Goal: Task Accomplishment & Management: Manage account settings

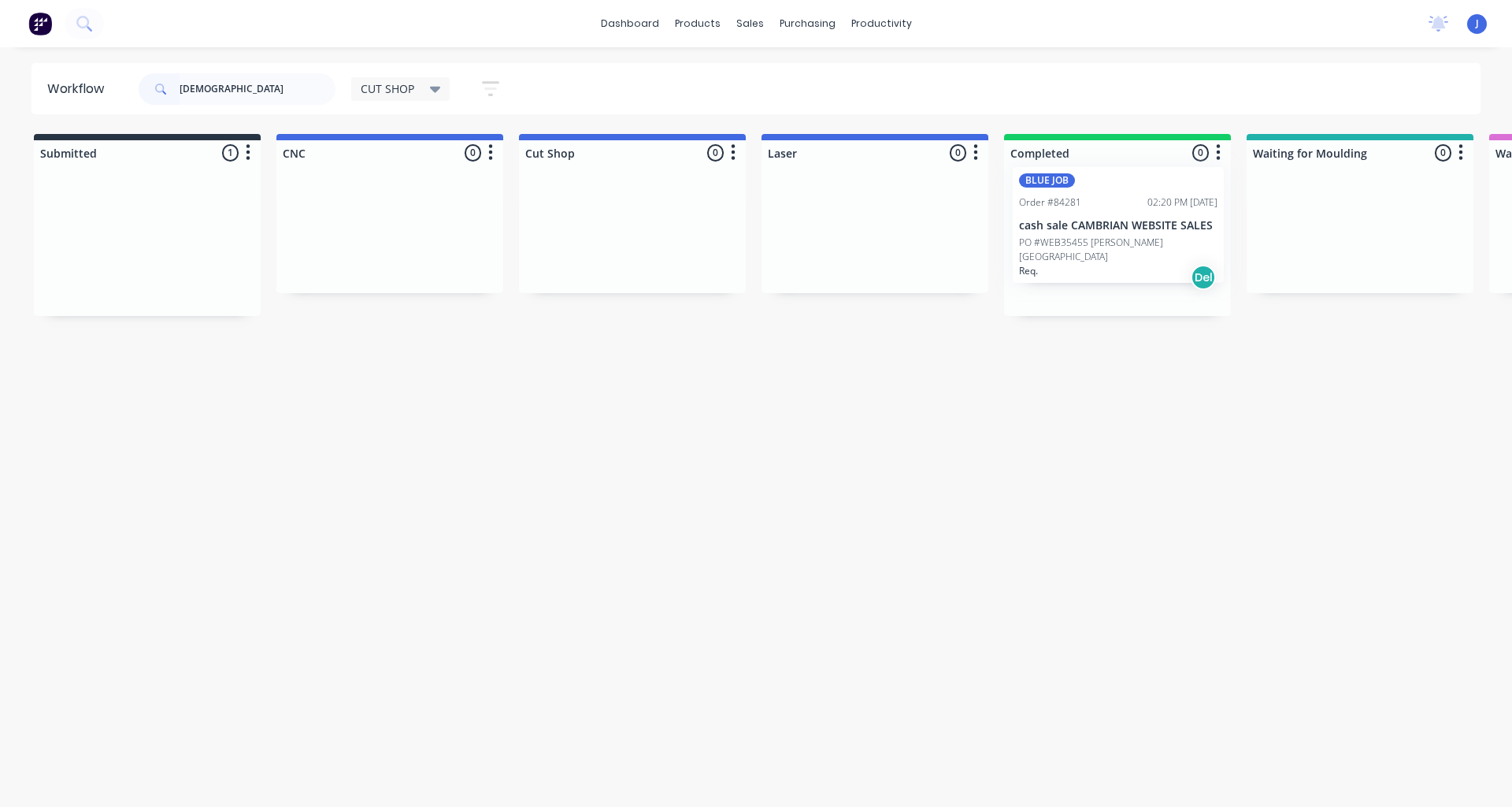
drag, startPoint x: 119, startPoint y: 258, endPoint x: 1102, endPoint y: 240, distance: 983.2
type input "[DEMOGRAPHIC_DATA]"
click at [1102, 240] on p "cash sale CAMBRIAN WEBSITE SALES" at bounding box center [1118, 247] width 199 height 14
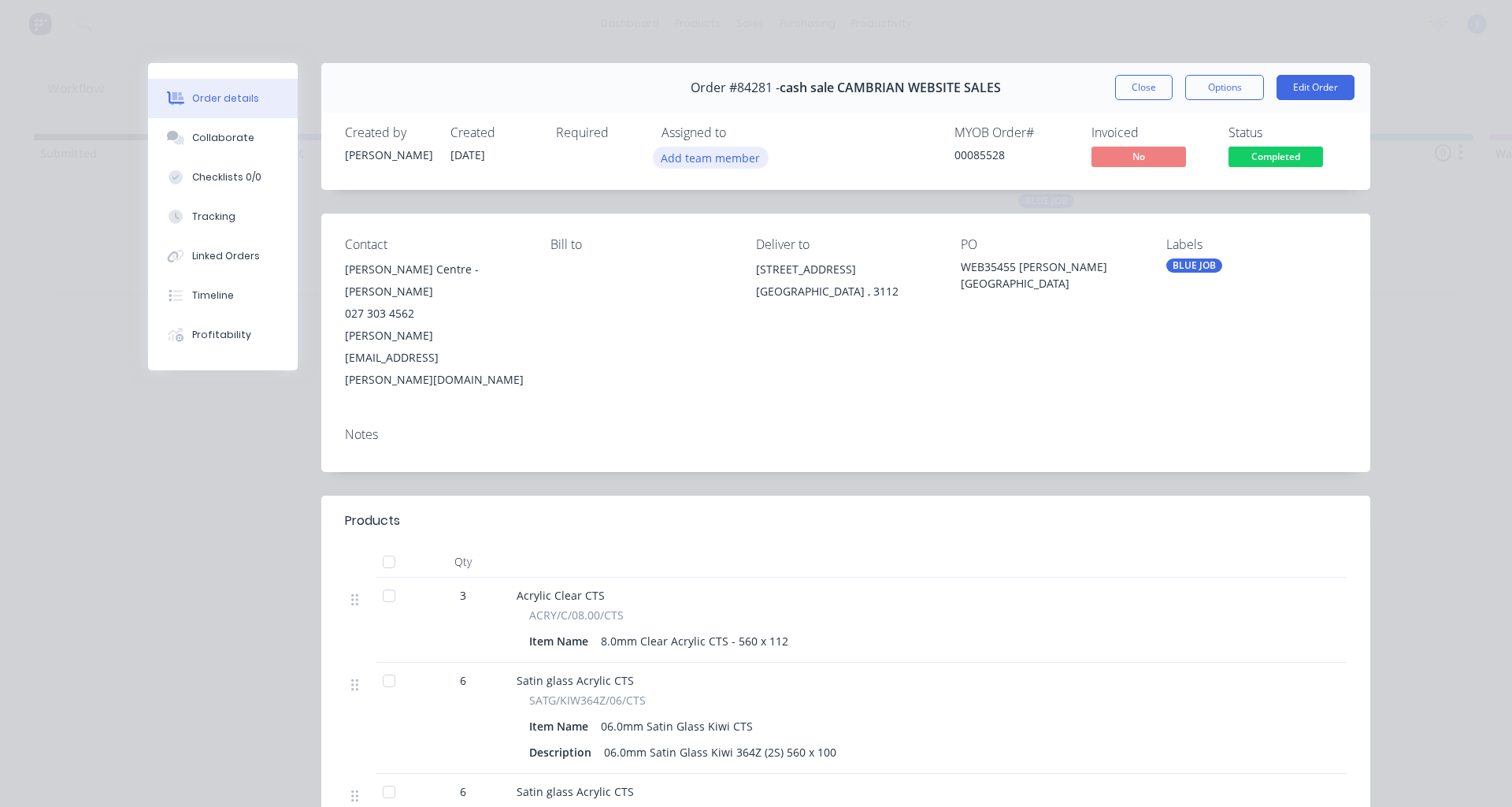
click at [684, 161] on button "Add team member" at bounding box center [711, 157] width 116 height 22
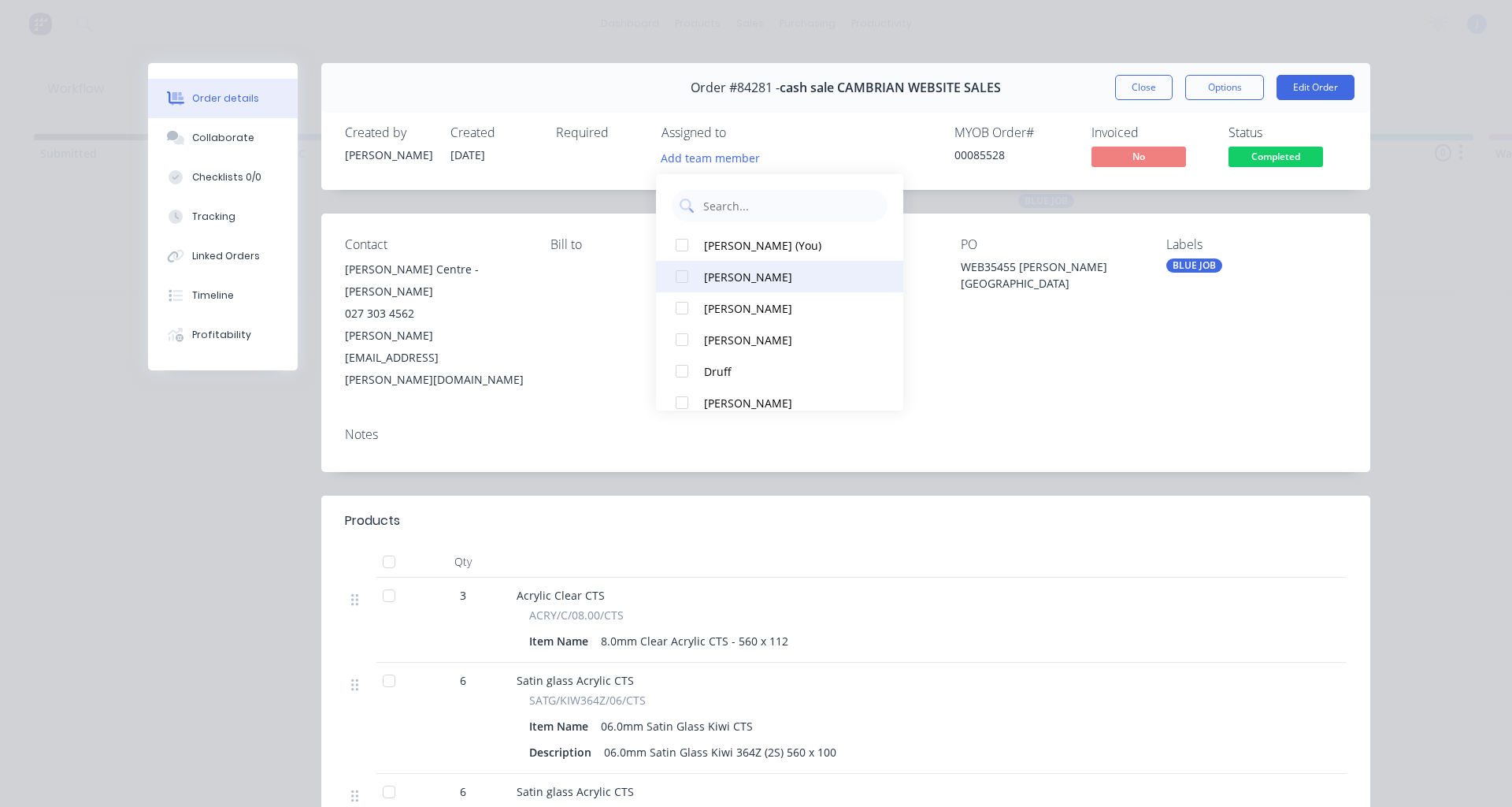
click at [682, 275] on div at bounding box center [682, 276] width 31 height 31
click at [758, 138] on div "Assigned to" at bounding box center [740, 132] width 157 height 15
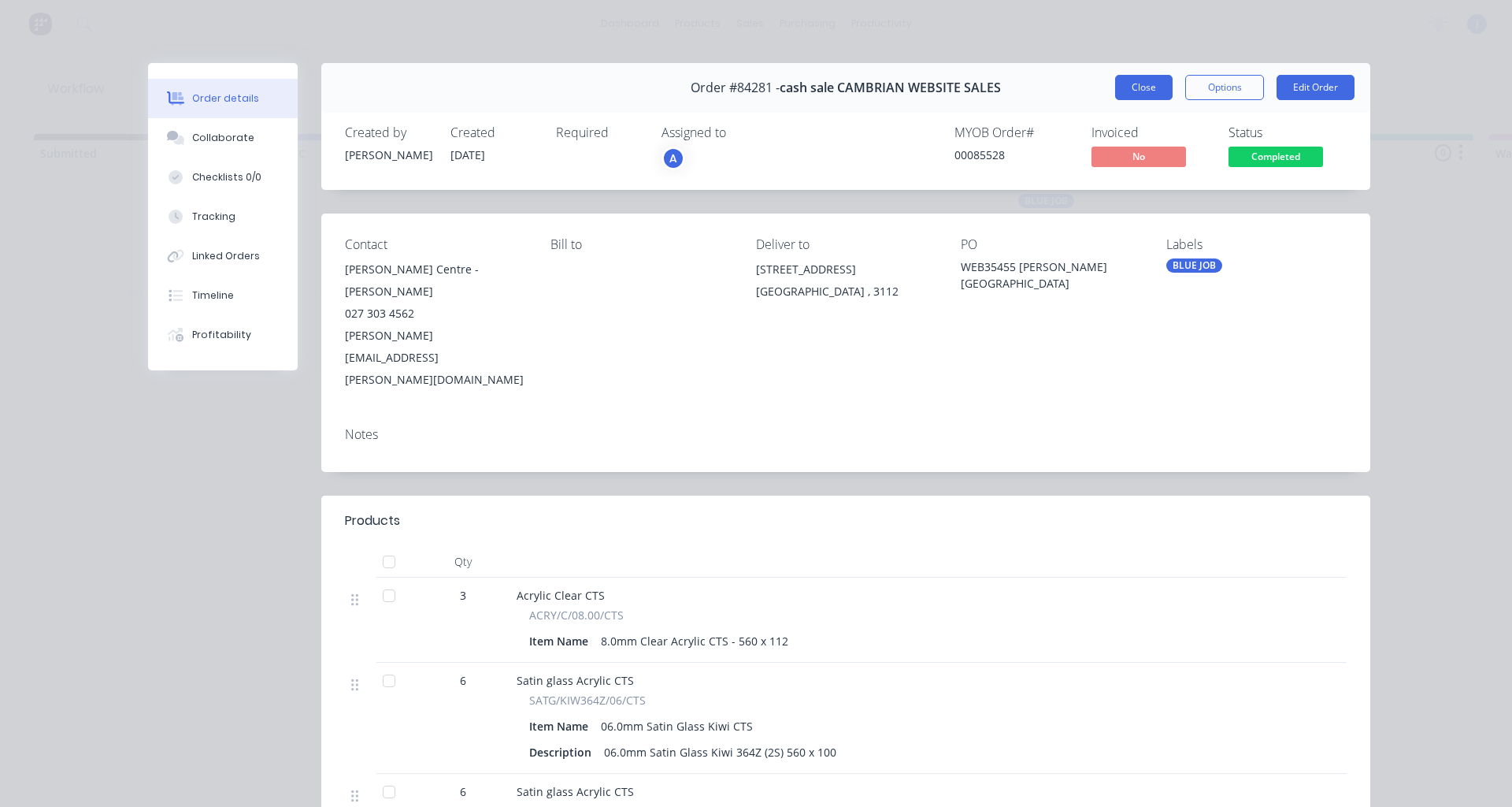
click at [1127, 88] on button "Close" at bounding box center [1144, 87] width 57 height 26
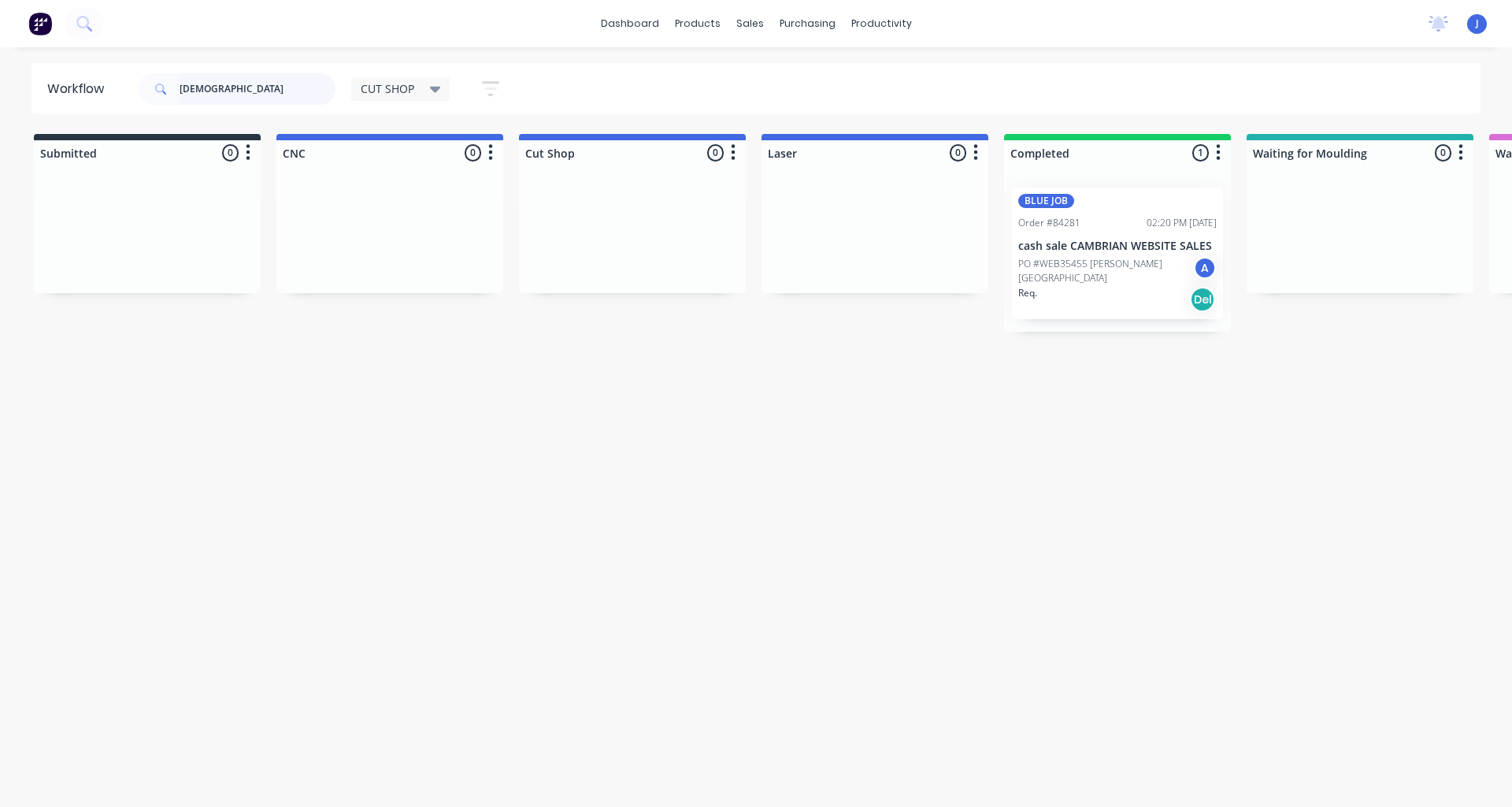
drag, startPoint x: 172, startPoint y: 106, endPoint x: 21, endPoint y: 152, distance: 157.9
click at [22, 153] on div "Workflow KATH CUT SHOP Save new view None edit CUT SHOP (Default) edit DISPATCH…" at bounding box center [756, 419] width 1512 height 712
type input "s"
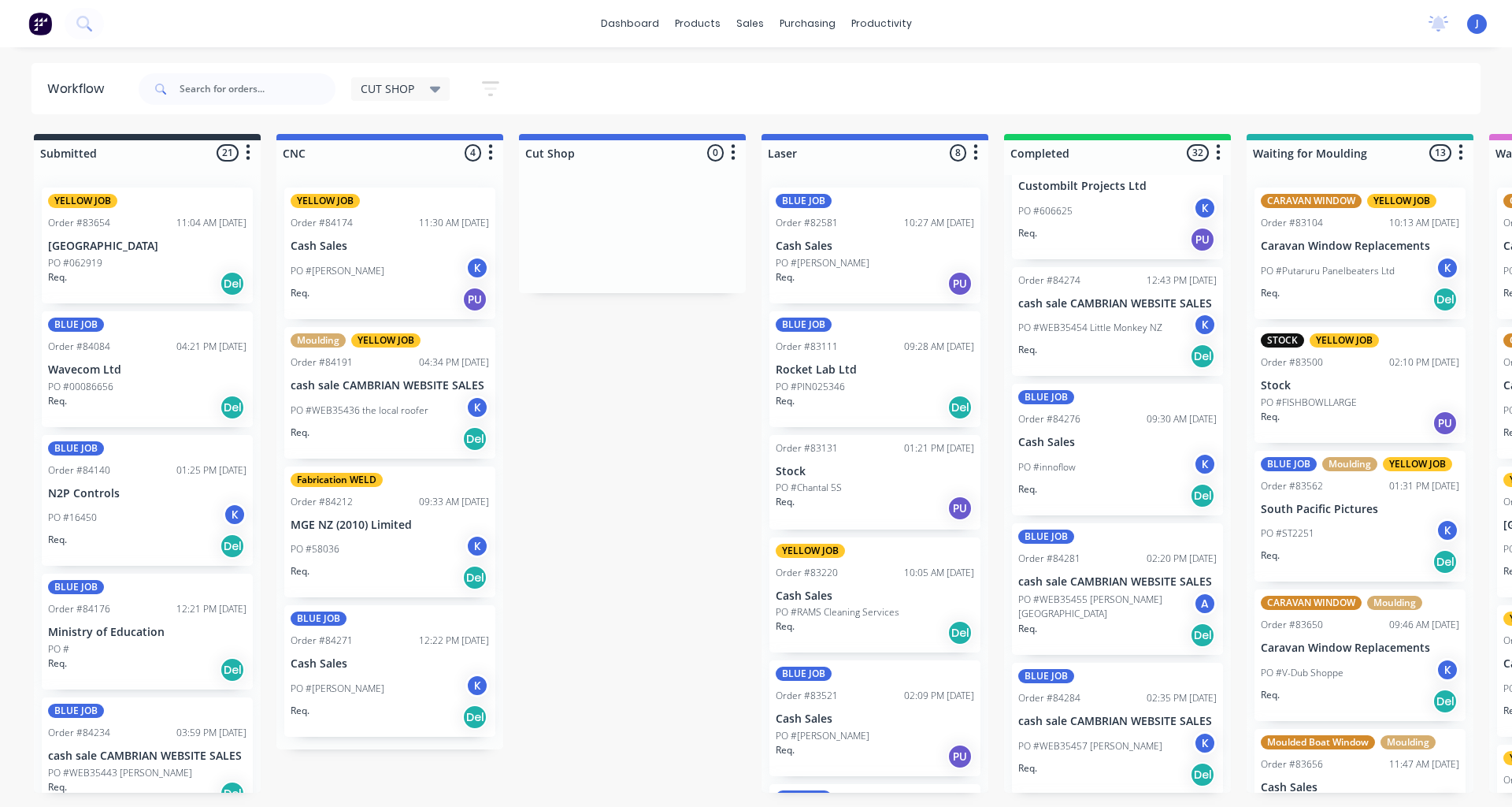
scroll to position [3709, 0]
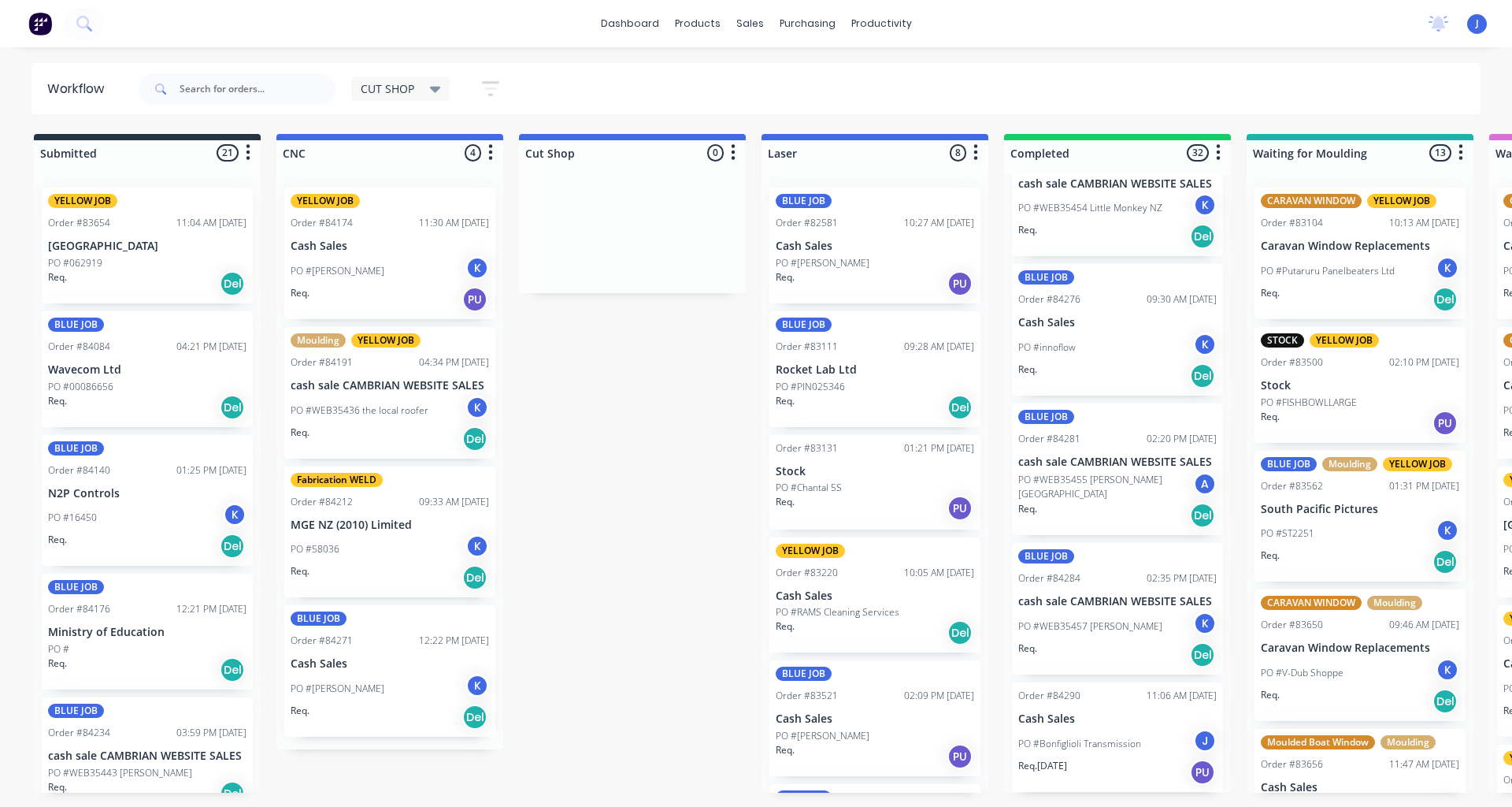
click at [1112, 493] on p "PO #WEB35455 [PERSON_NAME][GEOGRAPHIC_DATA]" at bounding box center [1106, 487] width 175 height 29
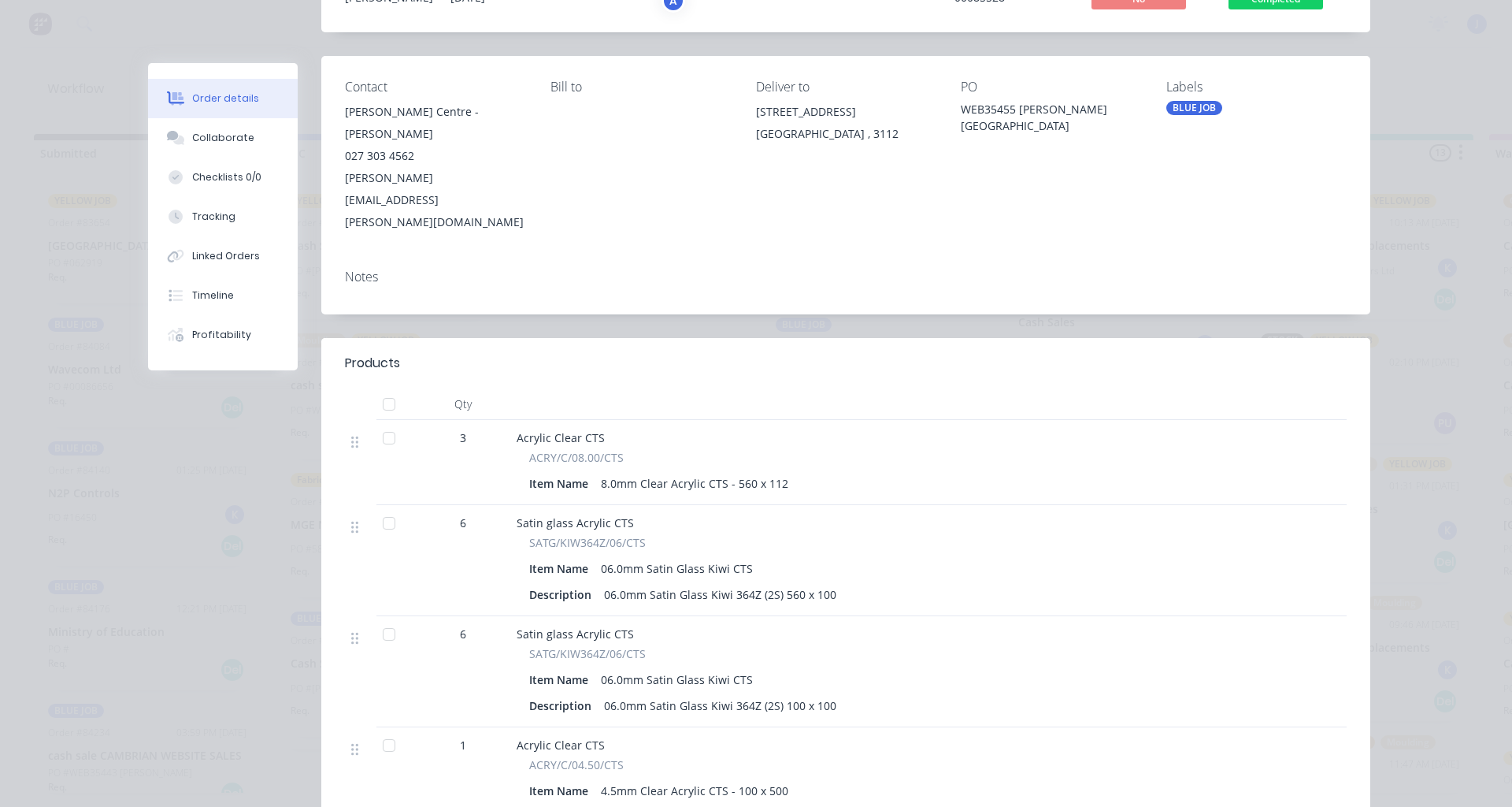
scroll to position [0, 0]
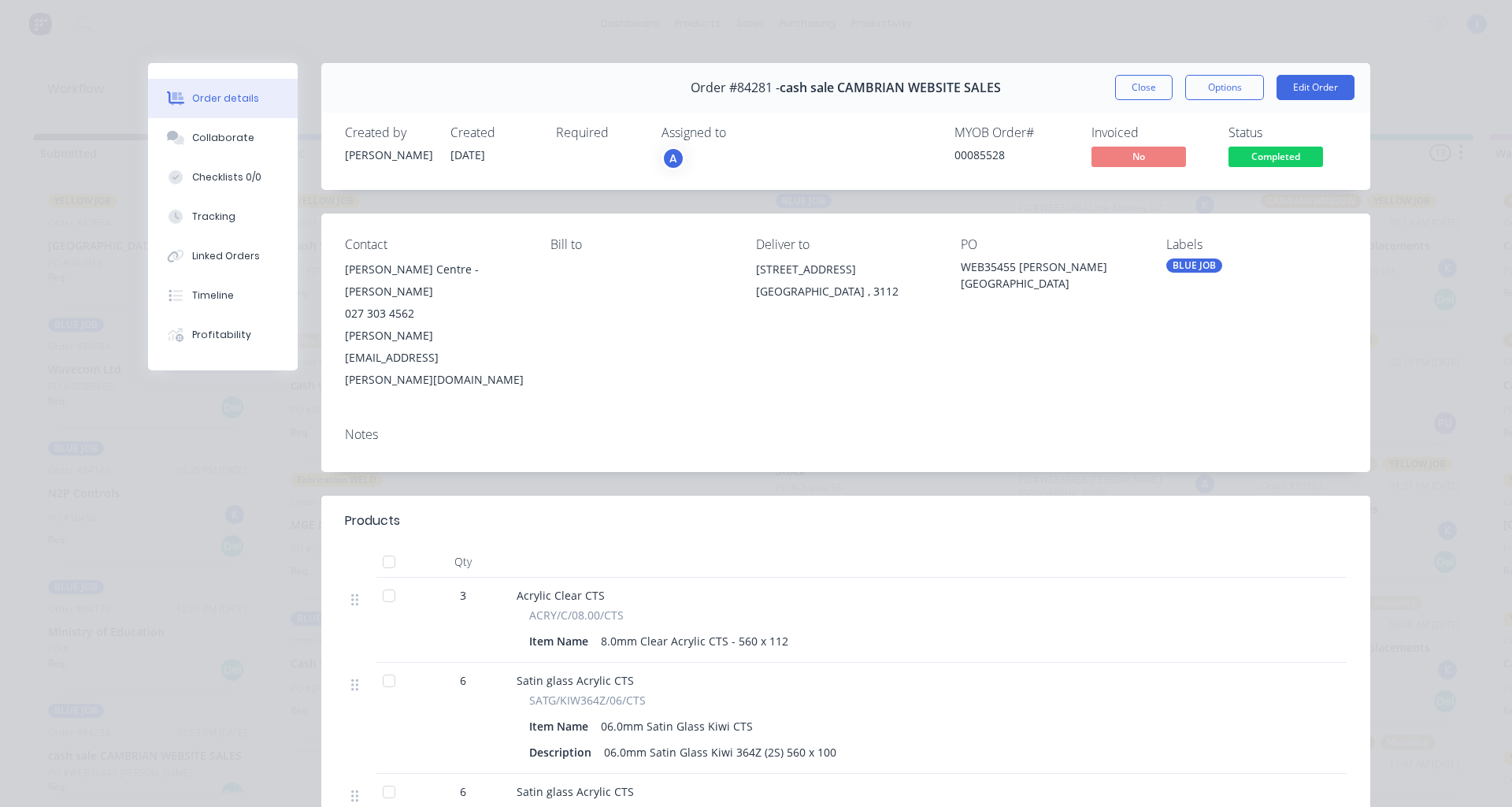
drag, startPoint x: 1130, startPoint y: 96, endPoint x: 1100, endPoint y: 113, distance: 34.5
click at [1130, 95] on button "Close" at bounding box center [1144, 87] width 57 height 26
